Goal: Transaction & Acquisition: Download file/media

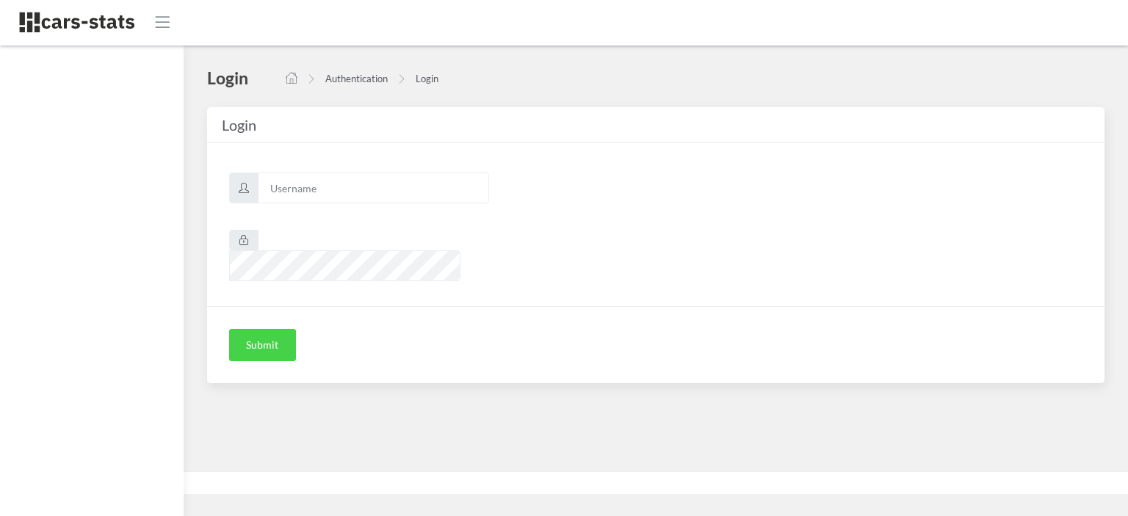
scroll to position [11, 11]
type input "awt"
click at [273, 329] on button "Submit" at bounding box center [262, 345] width 67 height 32
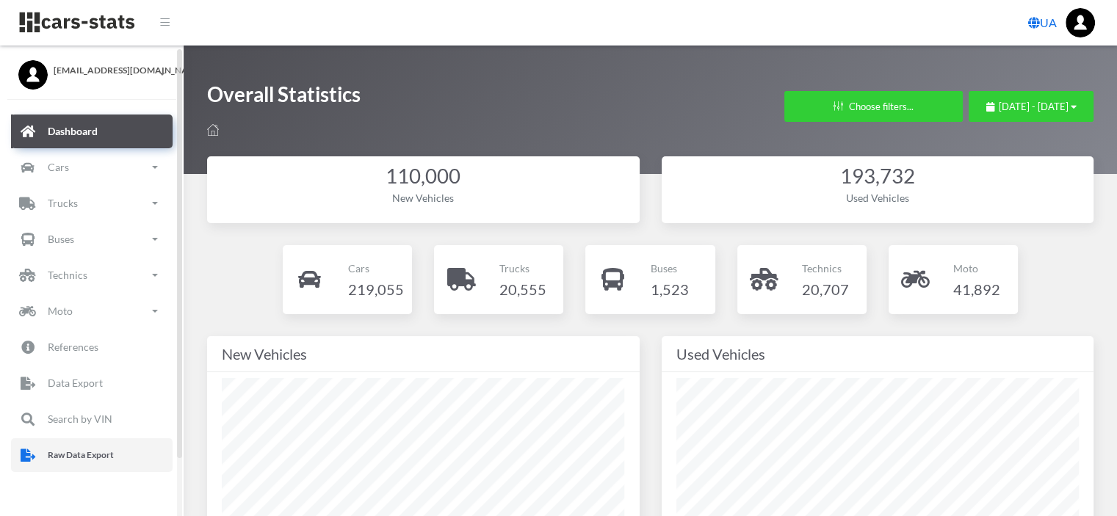
click at [77, 448] on p "Raw Data Export" at bounding box center [81, 455] width 66 height 16
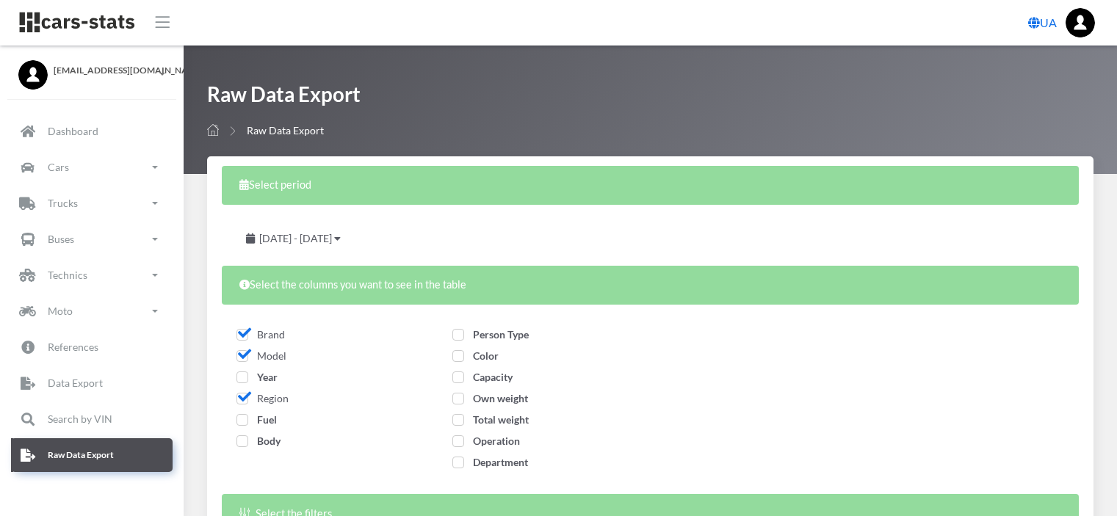
select select
click at [74, 388] on p "Data Export" at bounding box center [75, 383] width 55 height 18
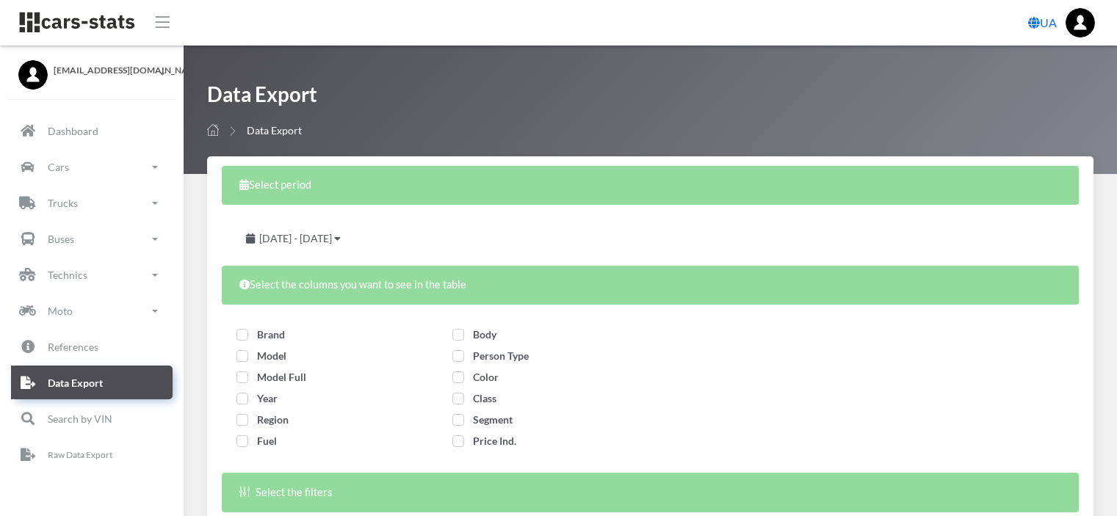
select select
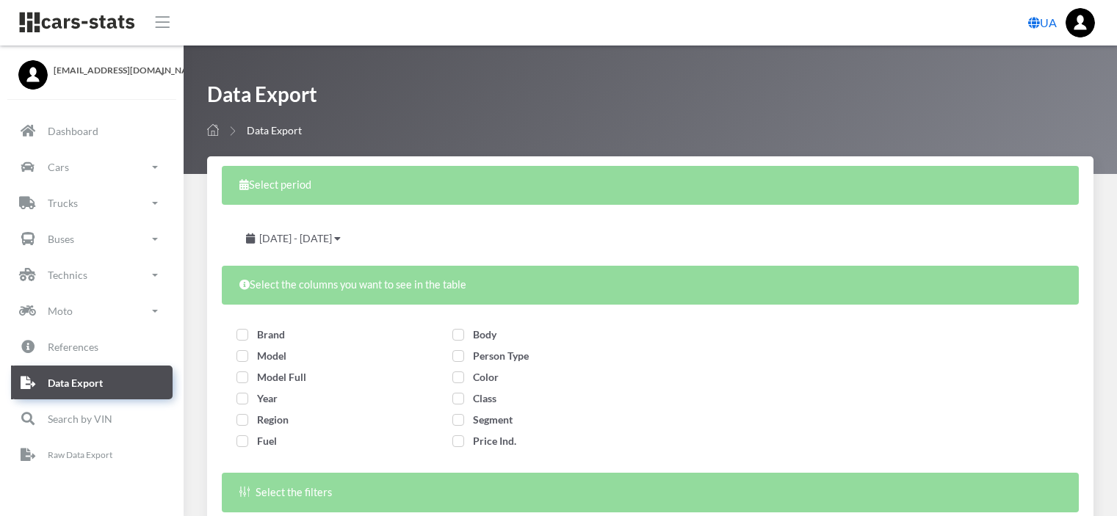
select select
click at [341, 241] on icon at bounding box center [337, 239] width 7 height 10
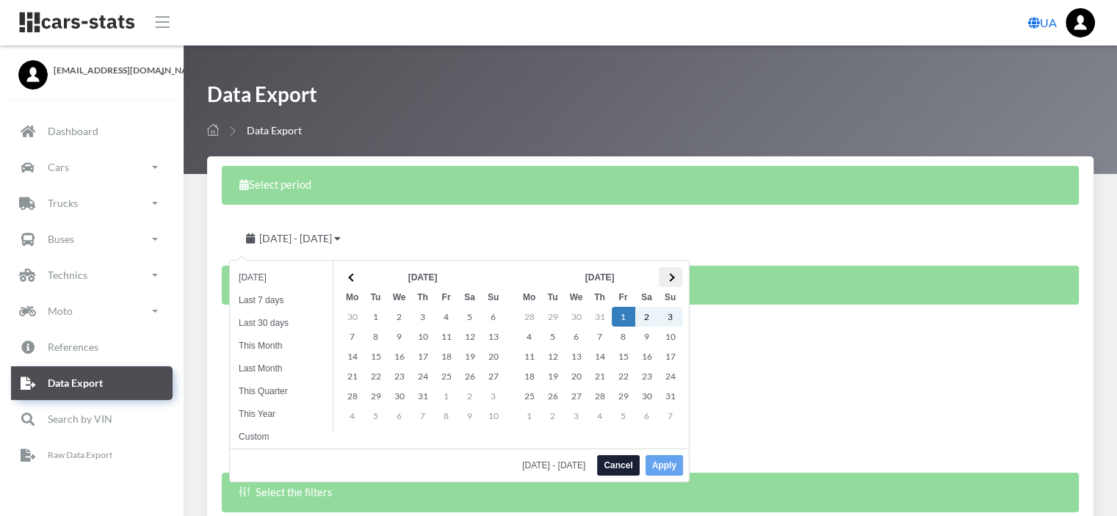
click at [673, 280] on th at bounding box center [670, 277] width 23 height 20
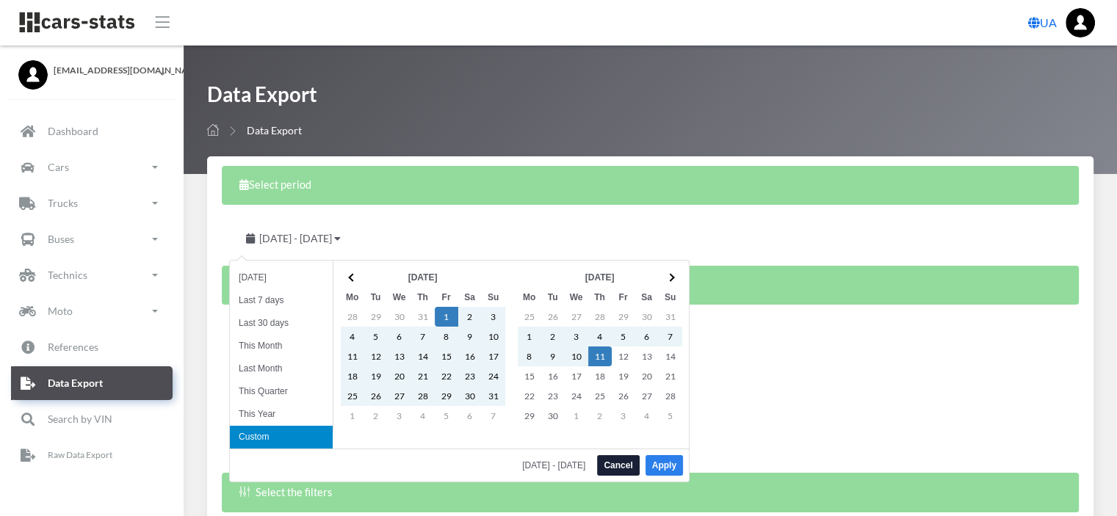
click at [659, 469] on button "Apply" at bounding box center [663, 465] width 37 height 21
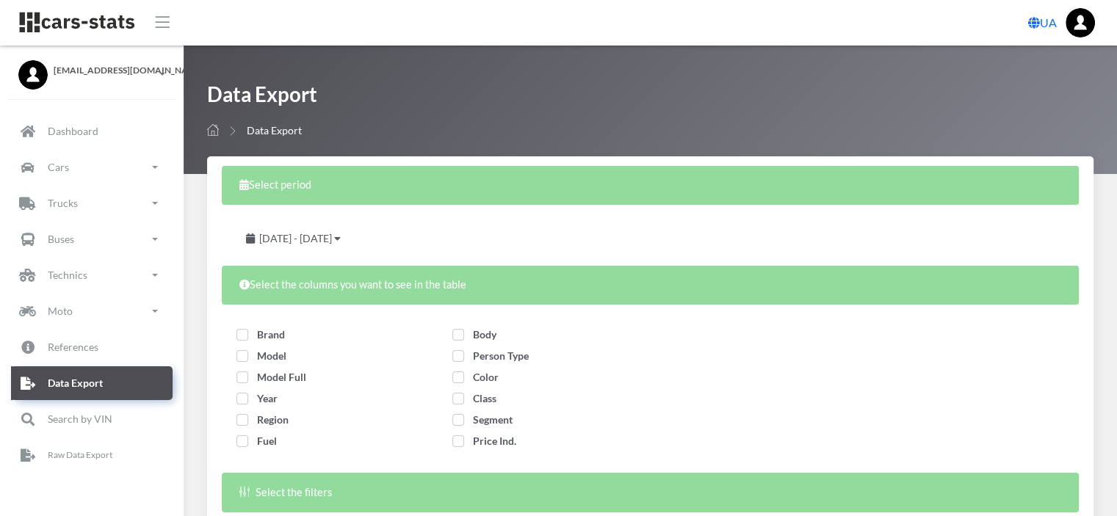
click at [245, 337] on span "Brand" at bounding box center [260, 334] width 48 height 12
checkbox input "true"
click at [244, 358] on span "Model" at bounding box center [261, 356] width 50 height 12
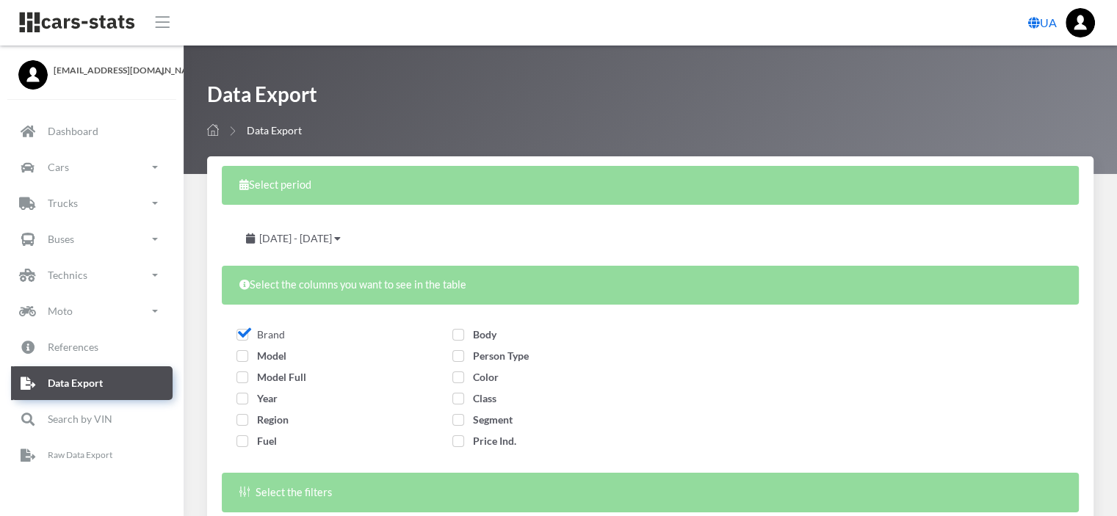
checkbox input "true"
click at [242, 395] on span "Year" at bounding box center [256, 398] width 41 height 12
checkbox input "true"
click at [242, 419] on span "Region" at bounding box center [262, 419] width 52 height 12
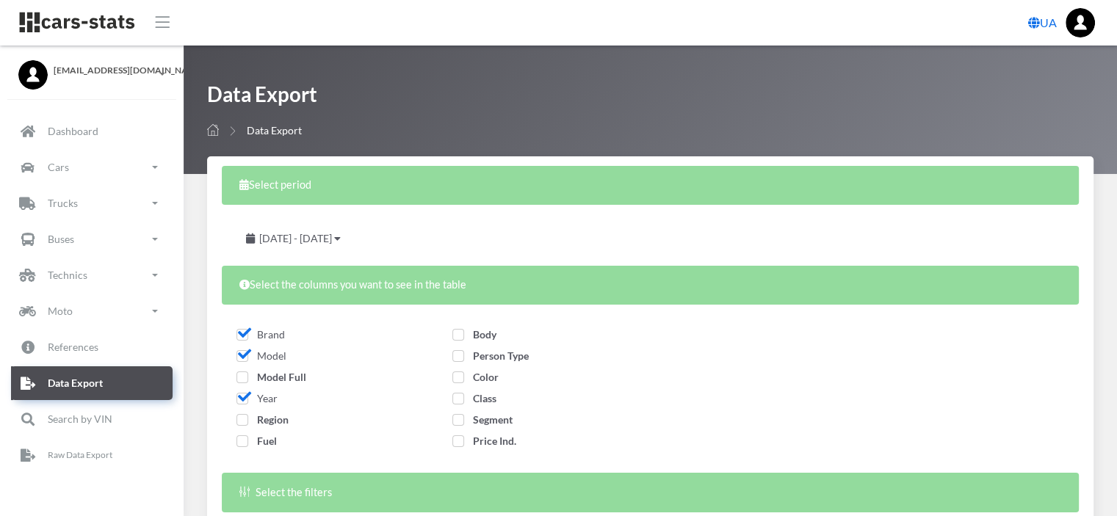
checkbox input "true"
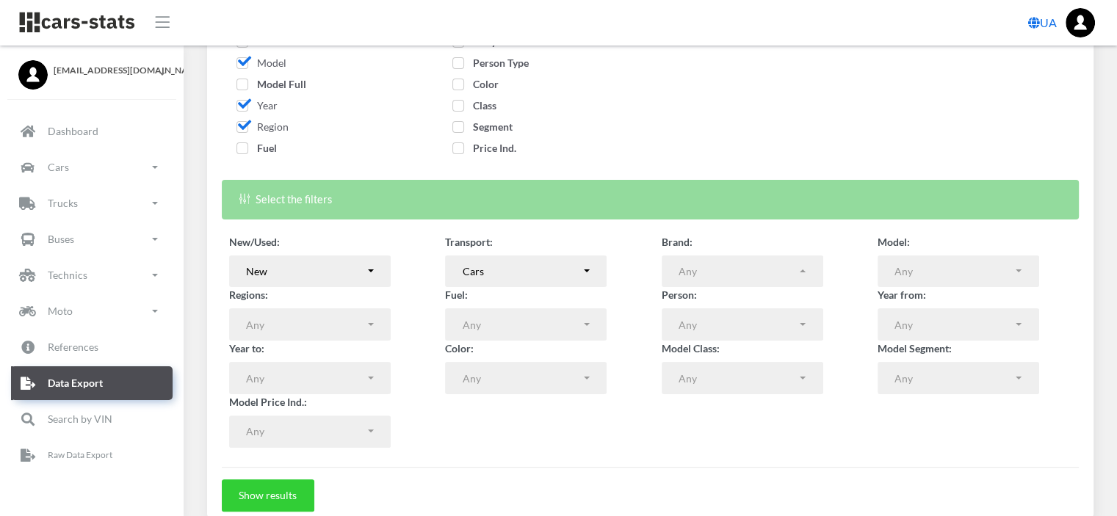
scroll to position [355, 0]
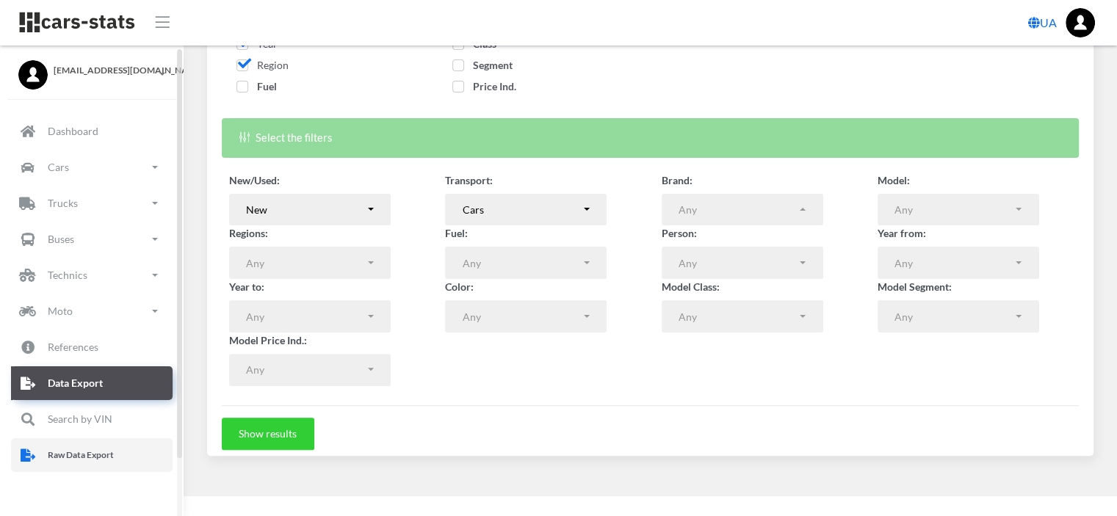
click at [90, 444] on link "Raw Data Export" at bounding box center [92, 455] width 162 height 34
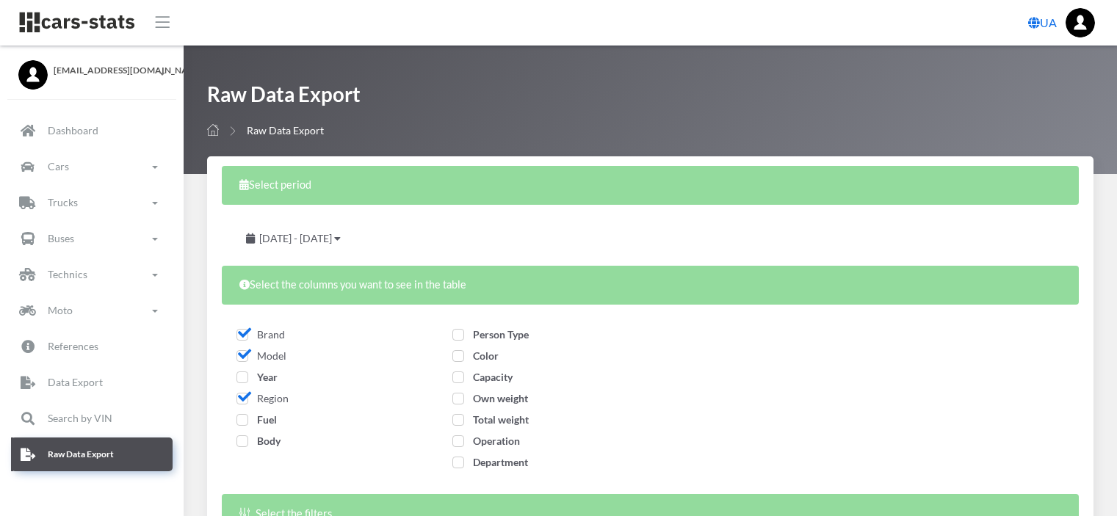
select select
click at [358, 236] on div "[DATE] - [DATE]" at bounding box center [293, 238] width 129 height 32
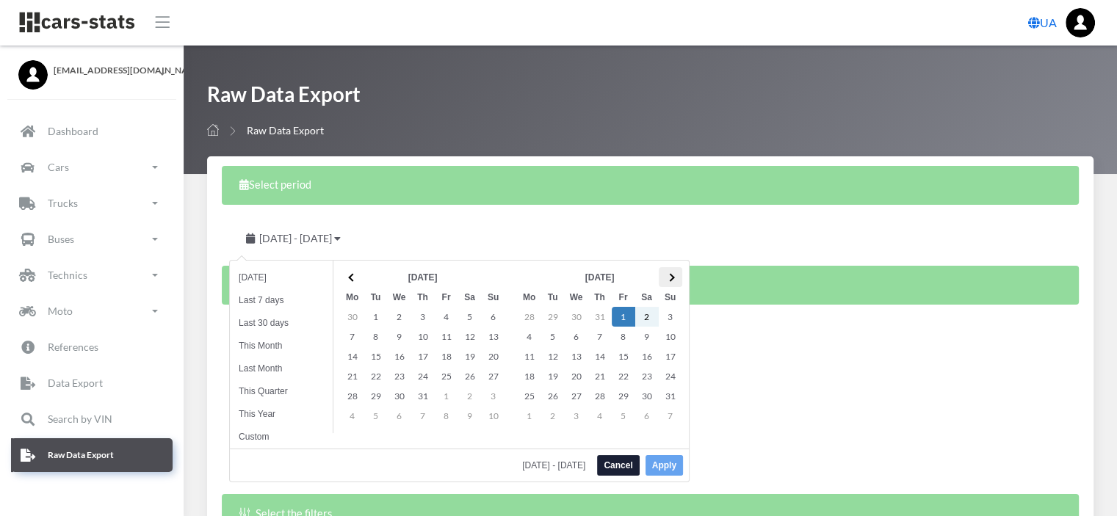
click at [669, 278] on span at bounding box center [670, 277] width 8 height 8
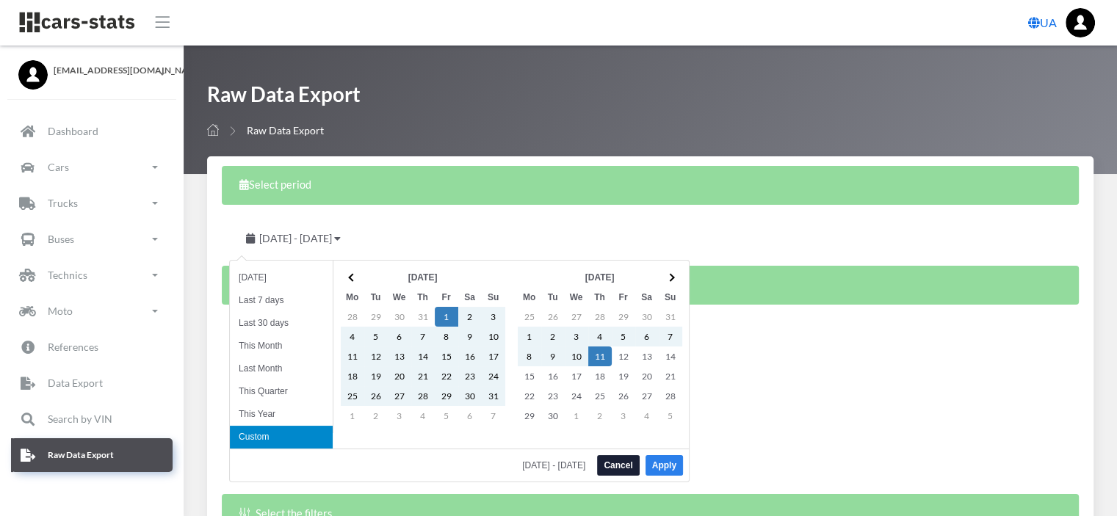
click at [664, 468] on button "Apply" at bounding box center [663, 465] width 37 height 21
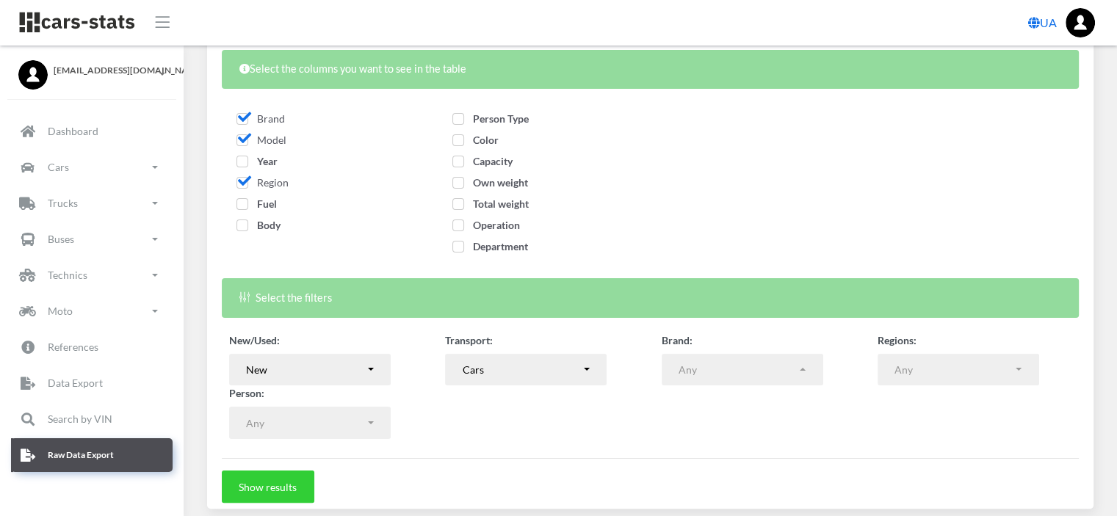
scroll to position [269, 0]
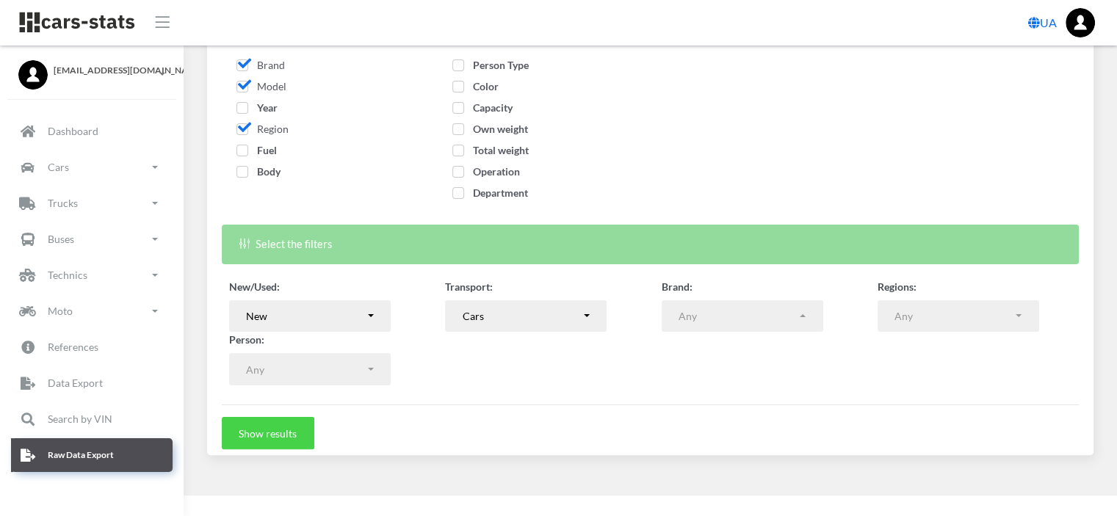
click at [253, 435] on button "Show results" at bounding box center [268, 433] width 93 height 32
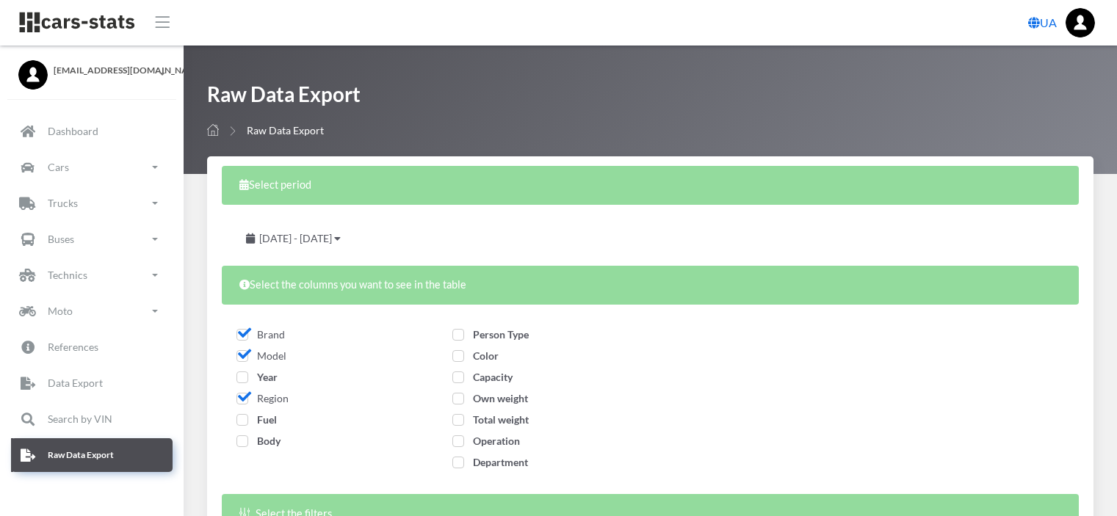
select select
select select "50"
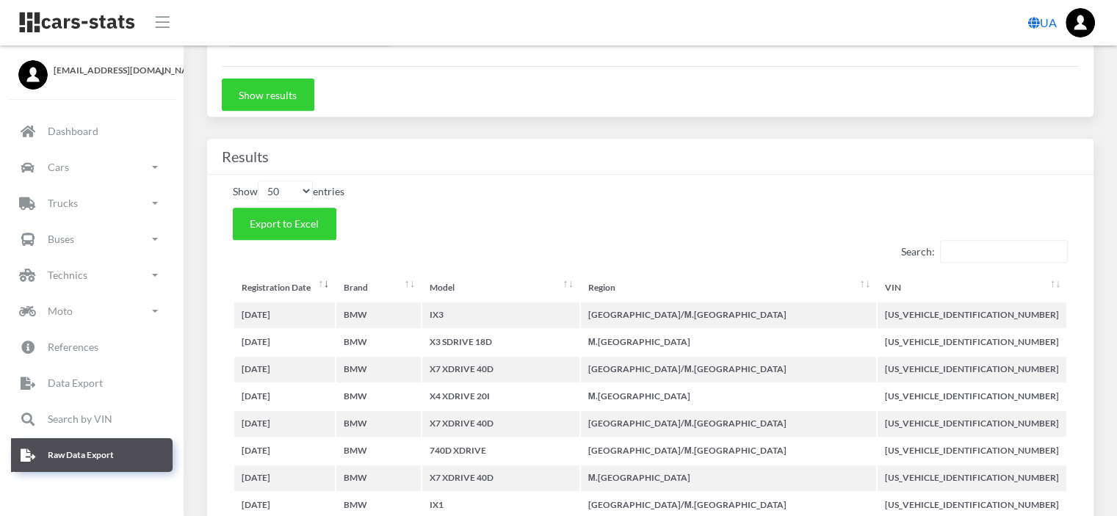
scroll to position [734, 0]
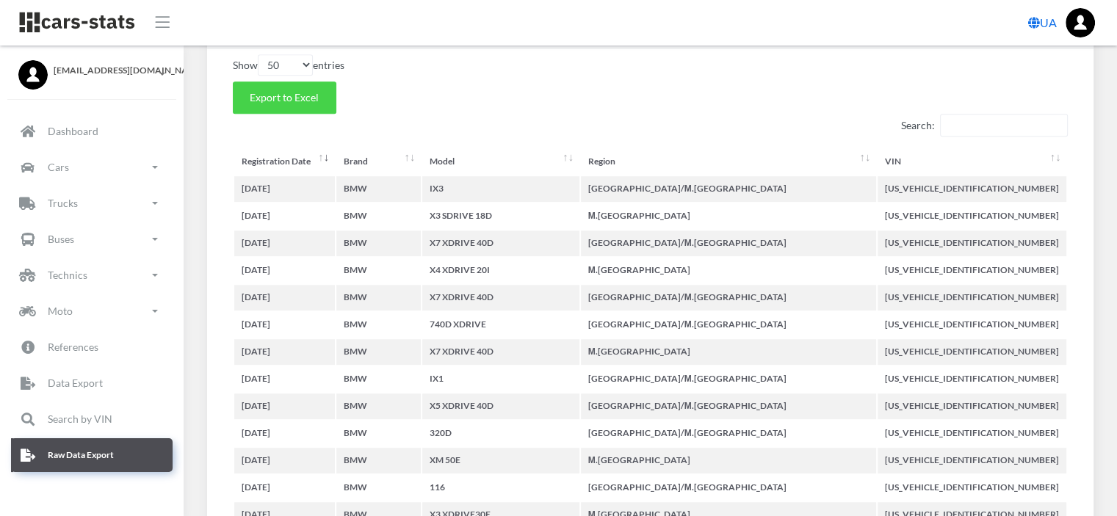
click at [288, 102] on button "Export to Excel" at bounding box center [285, 98] width 104 height 32
